Goal: Task Accomplishment & Management: Manage account settings

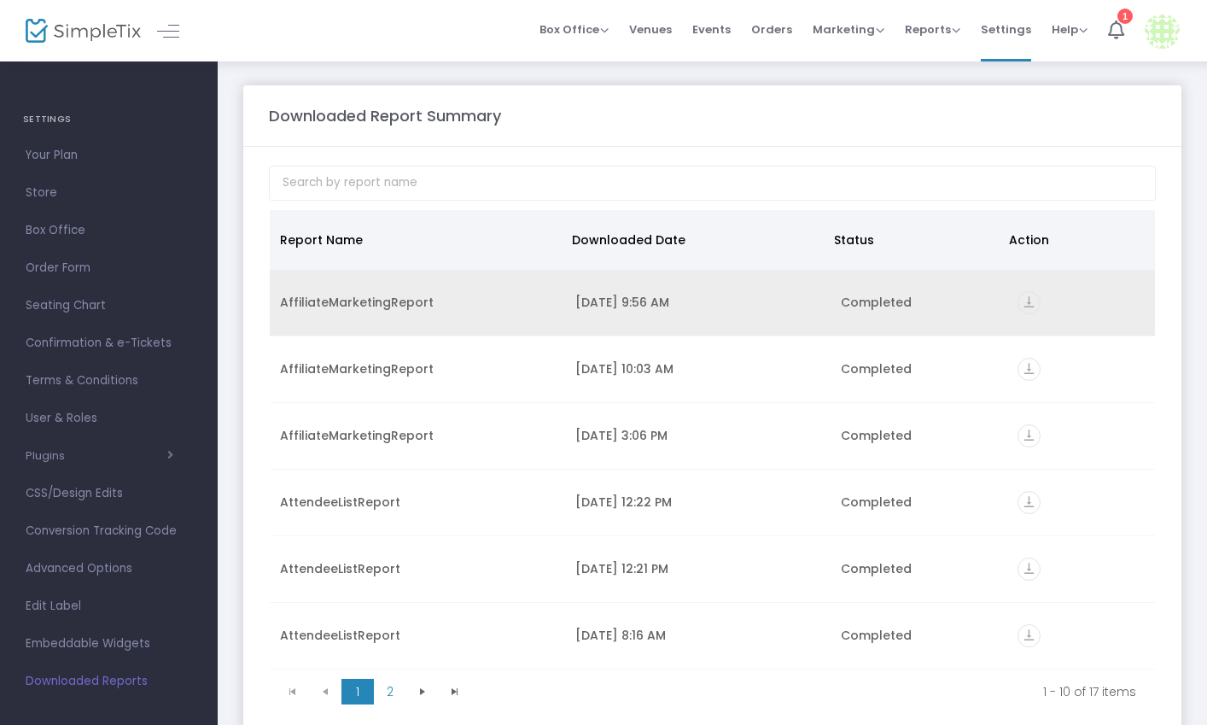
click at [1021, 298] on icon "vertical_align_bottom" at bounding box center [1028, 302] width 23 height 23
